Goal: Book appointment/travel/reservation

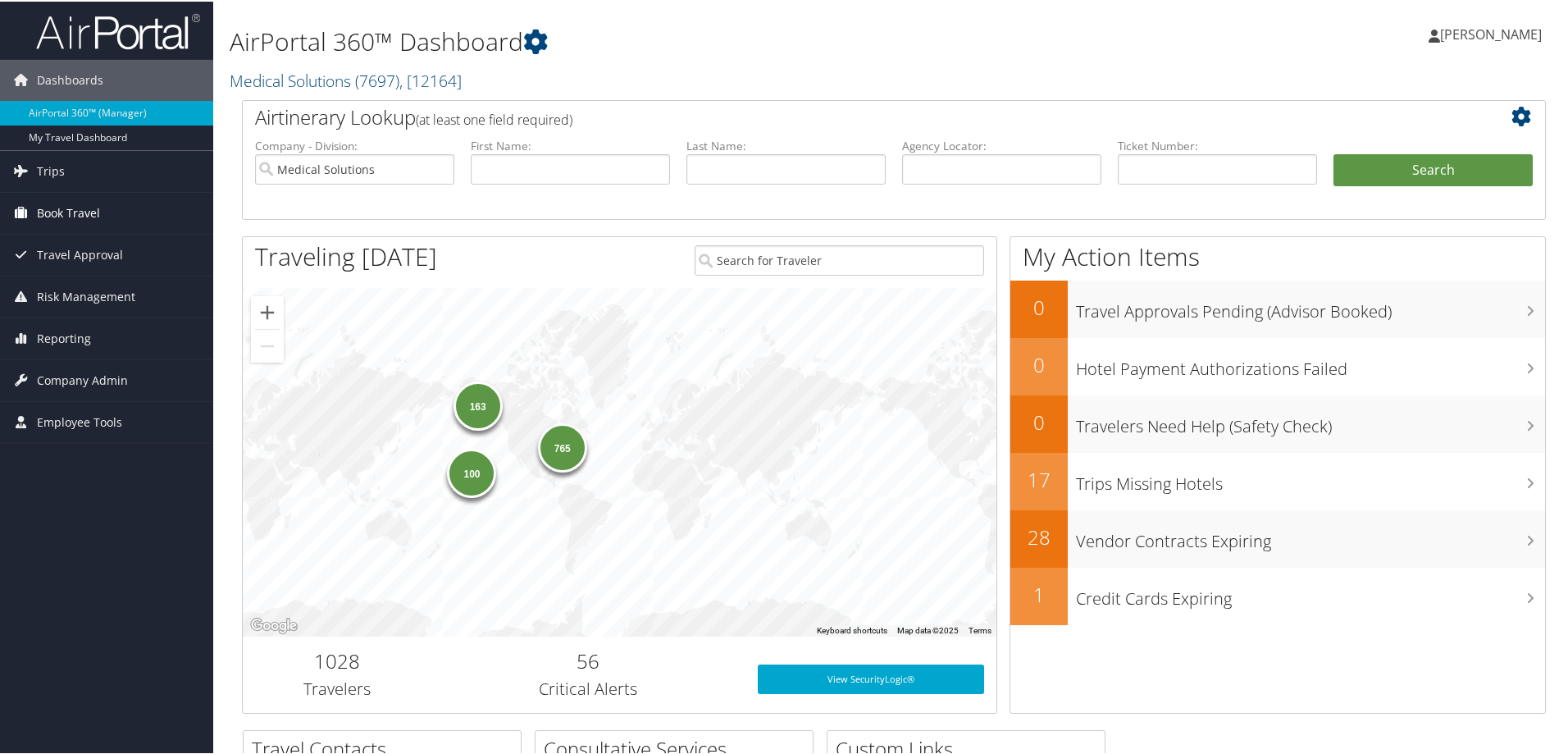
click at [66, 209] on span "Book Travel" at bounding box center [68, 211] width 63 height 41
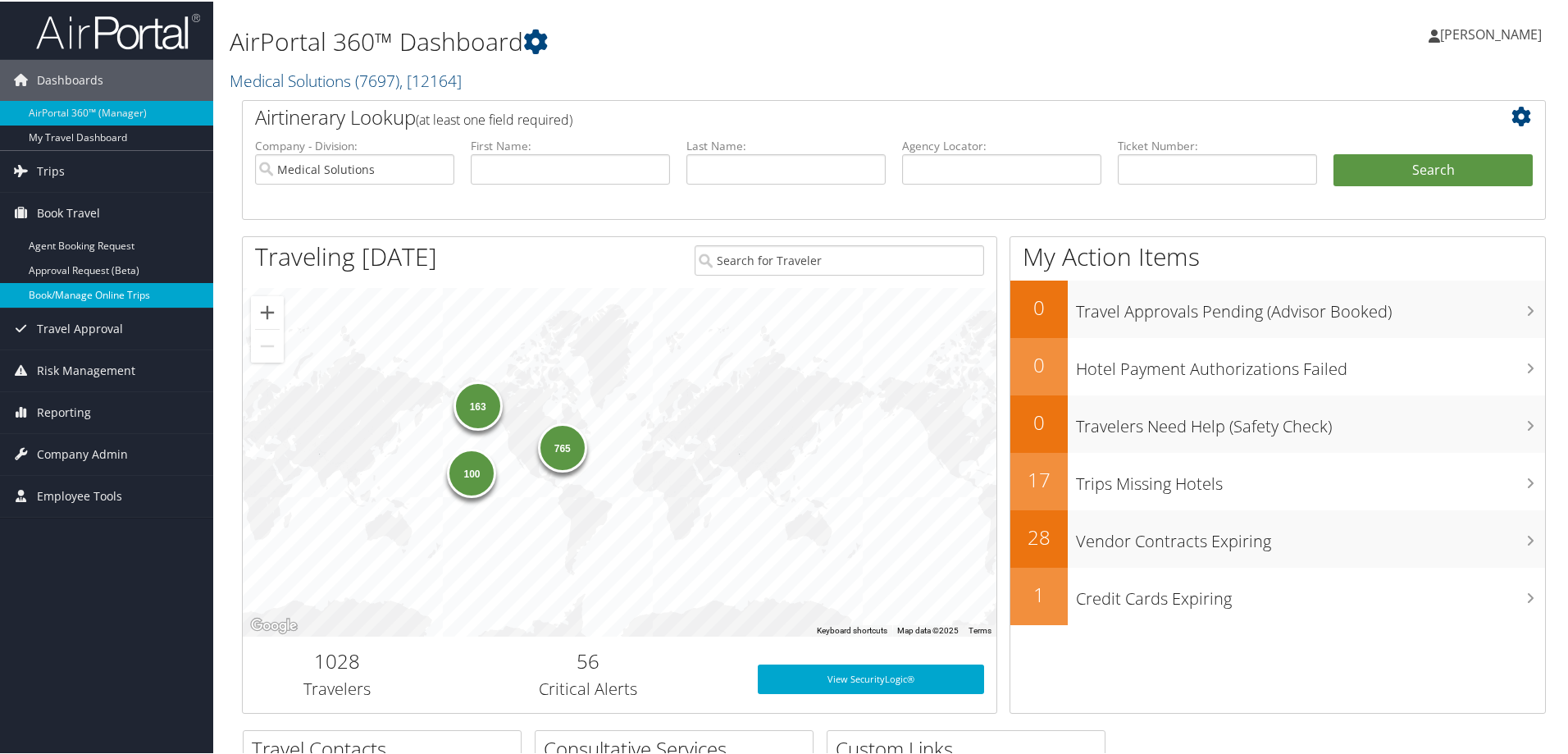
click at [50, 287] on link "Book/Manage Online Trips" at bounding box center [107, 293] width 213 height 24
